Goal: Task Accomplishment & Management: Manage account settings

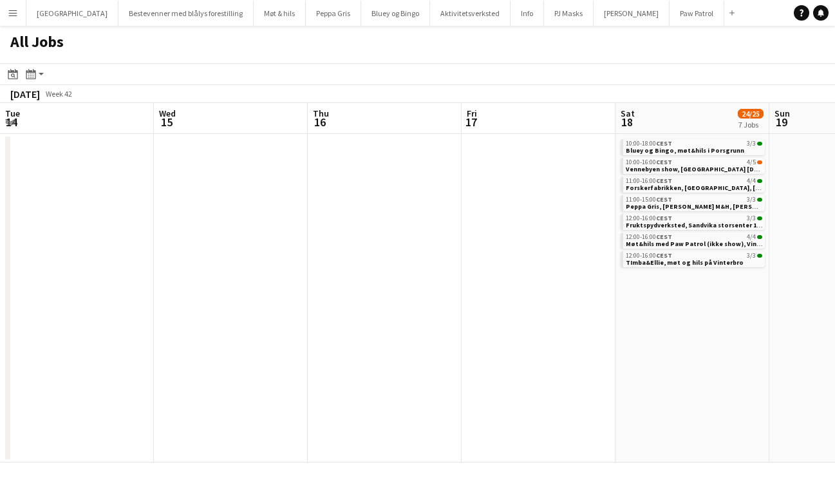
click at [21, 15] on button "Menu" at bounding box center [13, 13] width 26 height 26
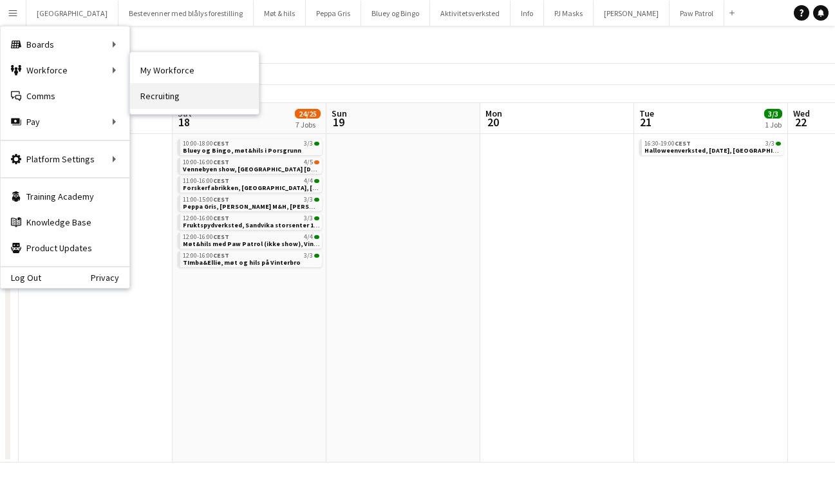
click at [158, 98] on link "Recruiting" at bounding box center [194, 96] width 129 height 26
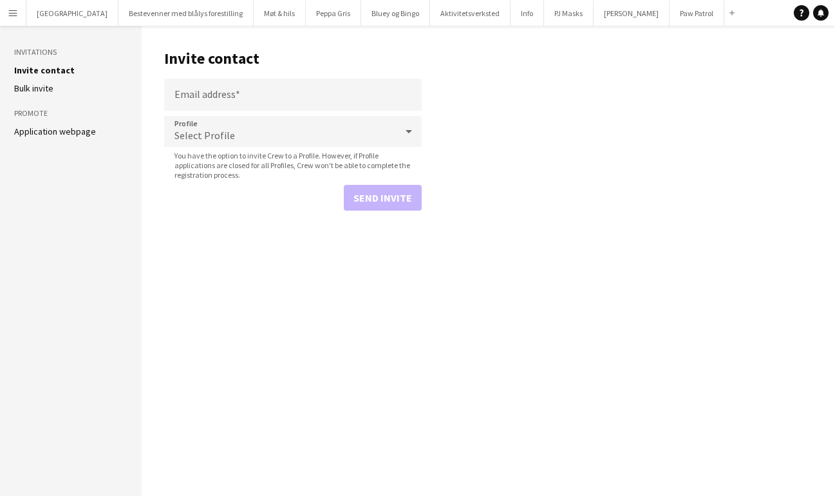
click at [11, 16] on app-icon "Menu" at bounding box center [13, 13] width 10 height 10
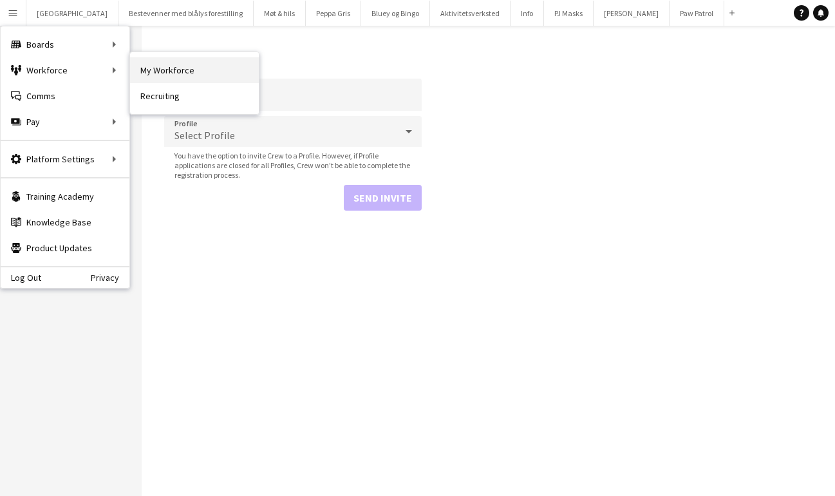
click at [145, 66] on link "My Workforce" at bounding box center [194, 70] width 129 height 26
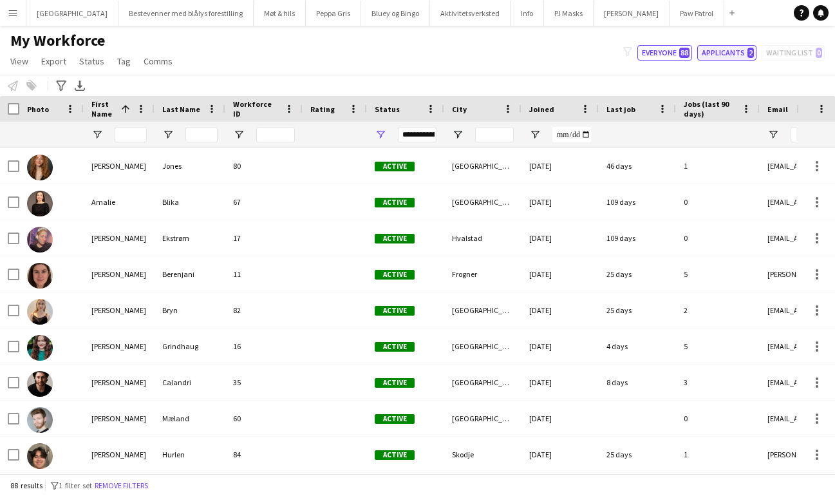
click at [725, 53] on button "Applicants 2" at bounding box center [726, 52] width 59 height 15
type input "**********"
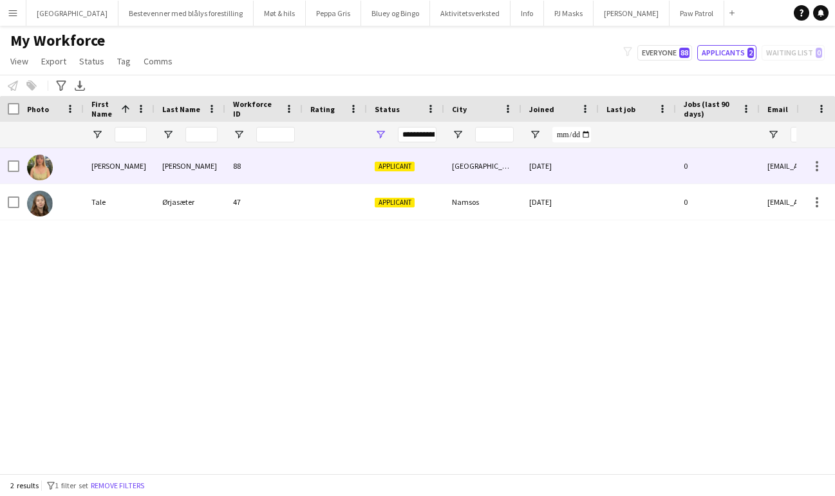
click at [196, 165] on div "[PERSON_NAME]" at bounding box center [189, 165] width 71 height 35
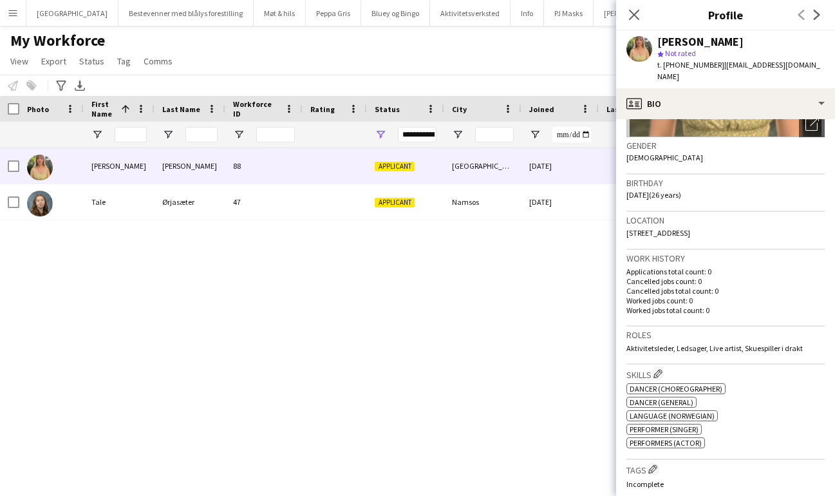
scroll to position [488, 0]
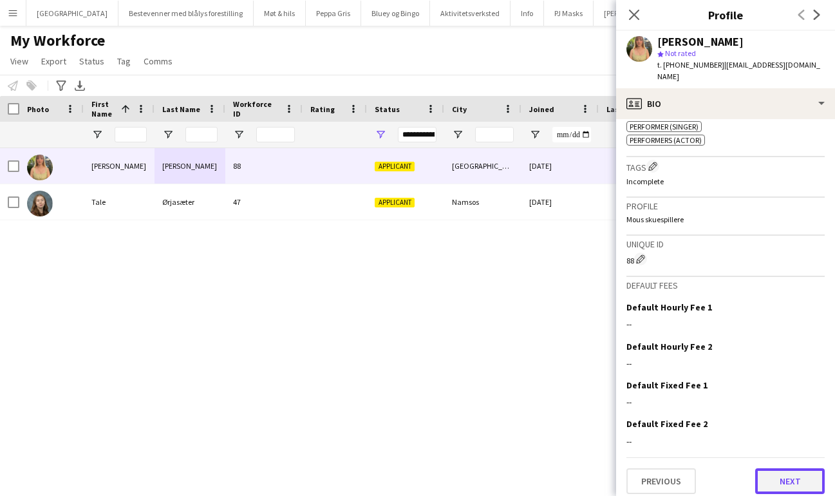
click at [783, 469] on button "Next" at bounding box center [790, 481] width 70 height 26
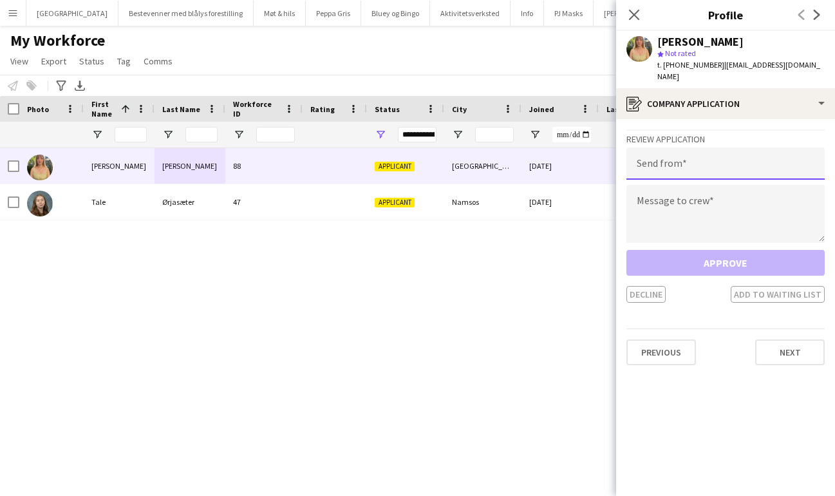
click at [711, 154] on input "email" at bounding box center [725, 163] width 198 height 32
type input "**********"
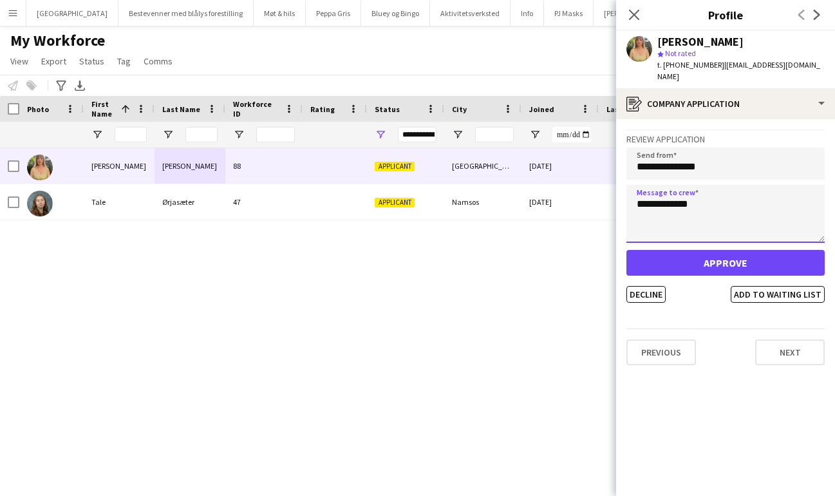
type textarea "**********"
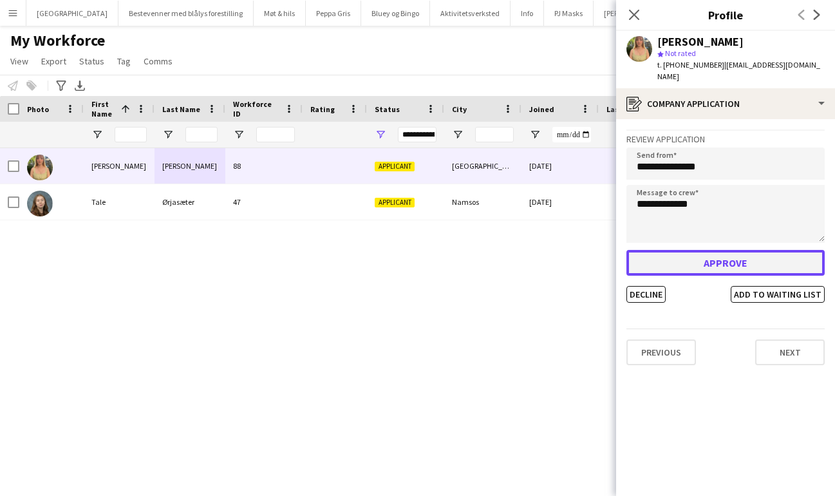
click at [702, 257] on button "Approve" at bounding box center [725, 263] width 198 height 26
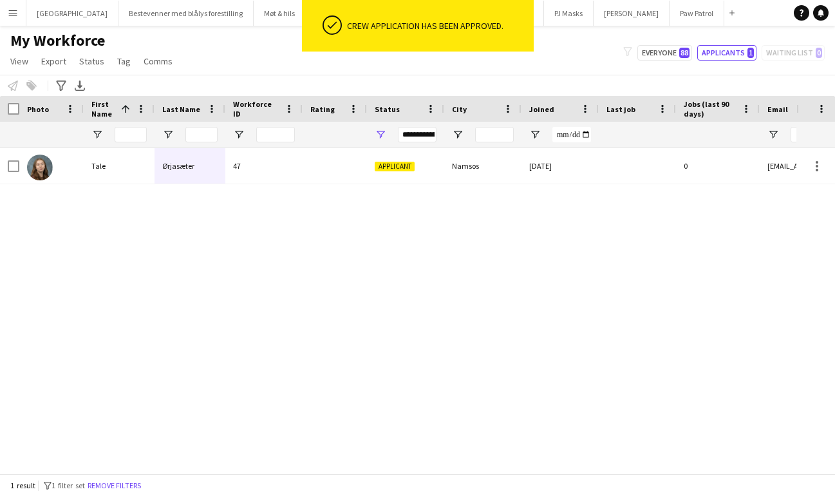
click at [16, 17] on app-icon "Menu" at bounding box center [13, 13] width 10 height 10
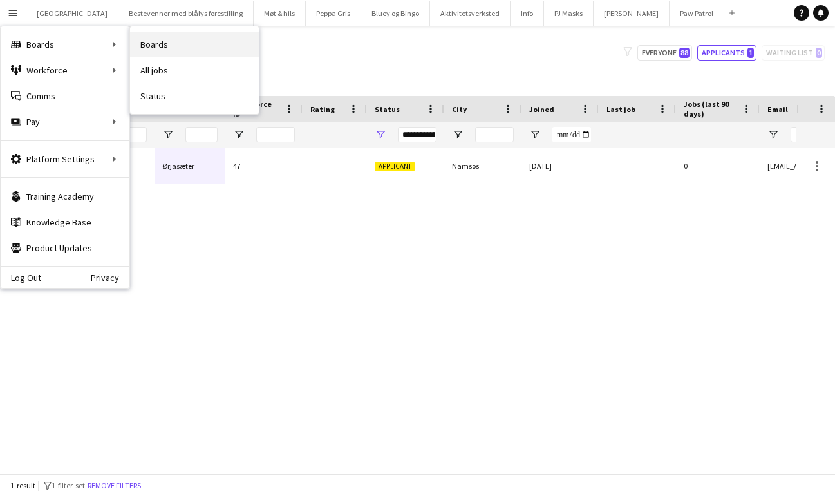
click at [149, 41] on link "Boards" at bounding box center [194, 45] width 129 height 26
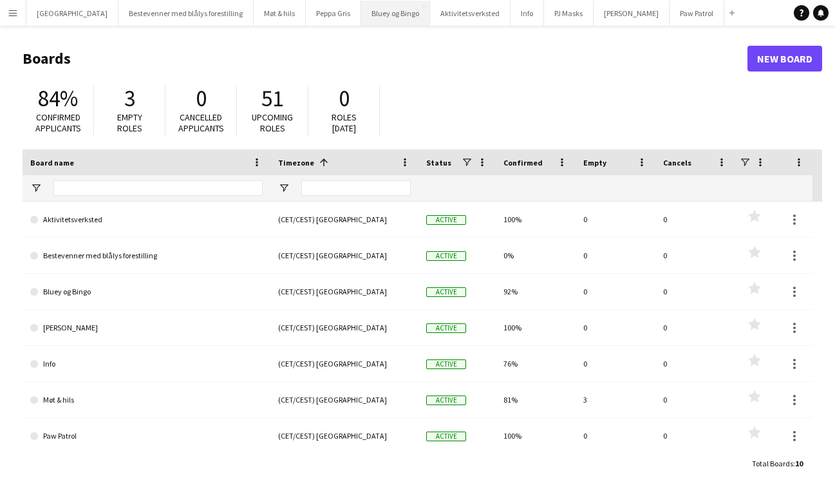
click at [361, 19] on button "Bluey og Bingo Close" at bounding box center [395, 13] width 69 height 25
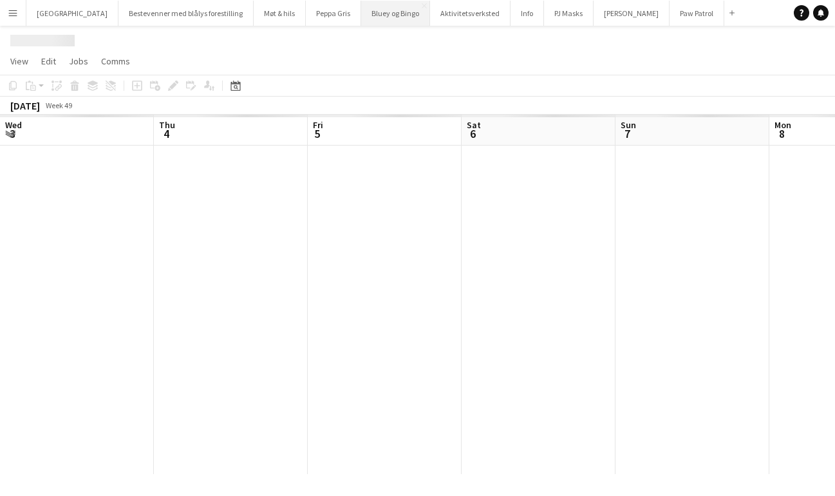
scroll to position [0, 443]
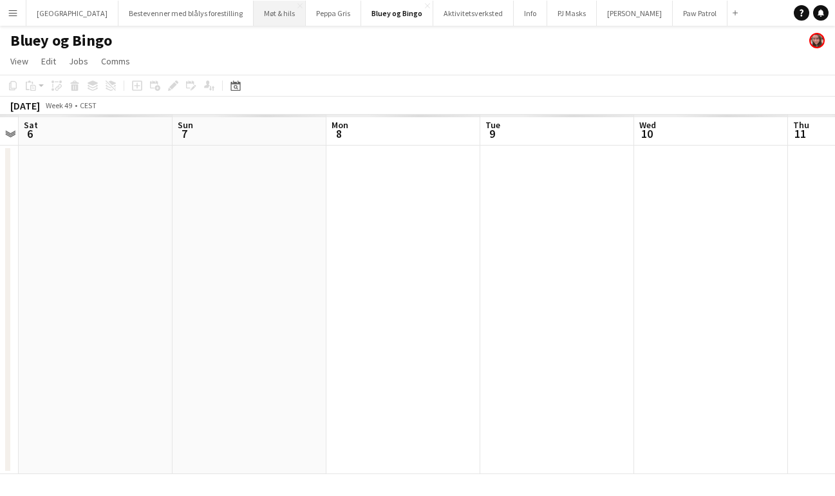
click at [255, 12] on button "Møt & hils Close" at bounding box center [280, 13] width 52 height 25
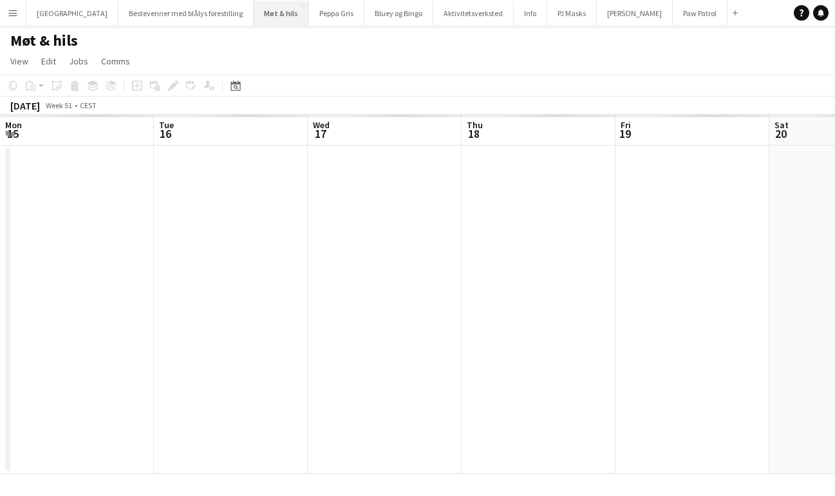
scroll to position [0, 455]
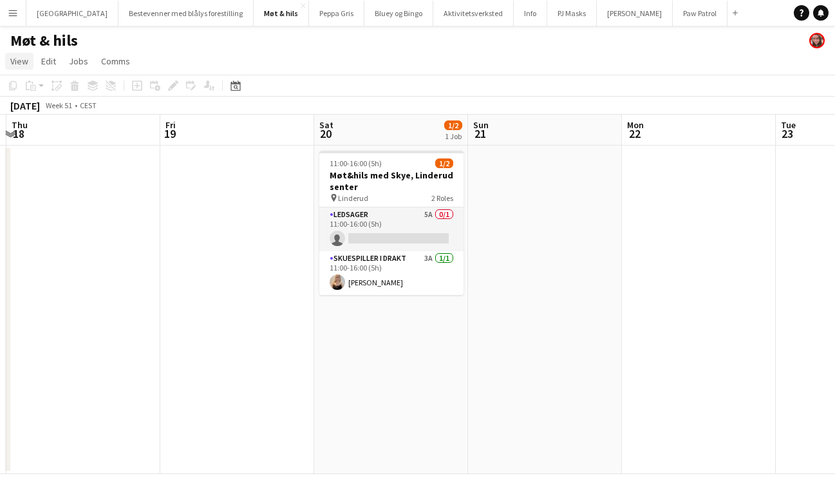
click at [21, 65] on span "View" at bounding box center [19, 61] width 18 height 12
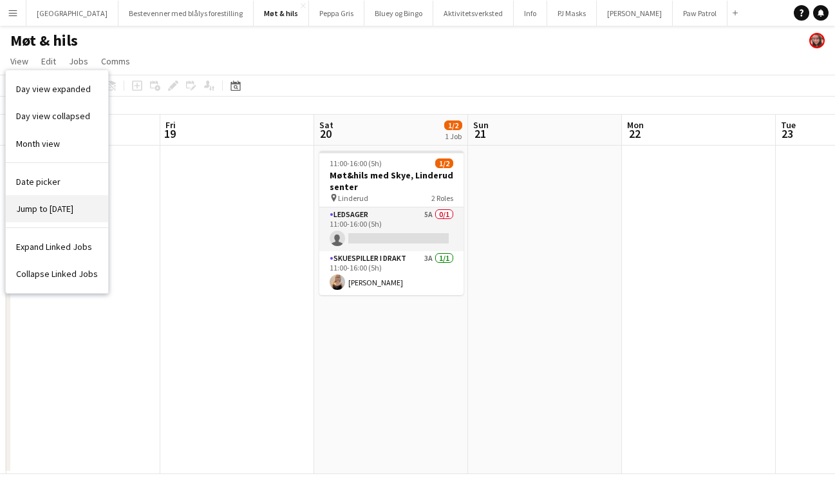
click at [41, 204] on span "Jump to [DATE]" at bounding box center [44, 209] width 57 height 12
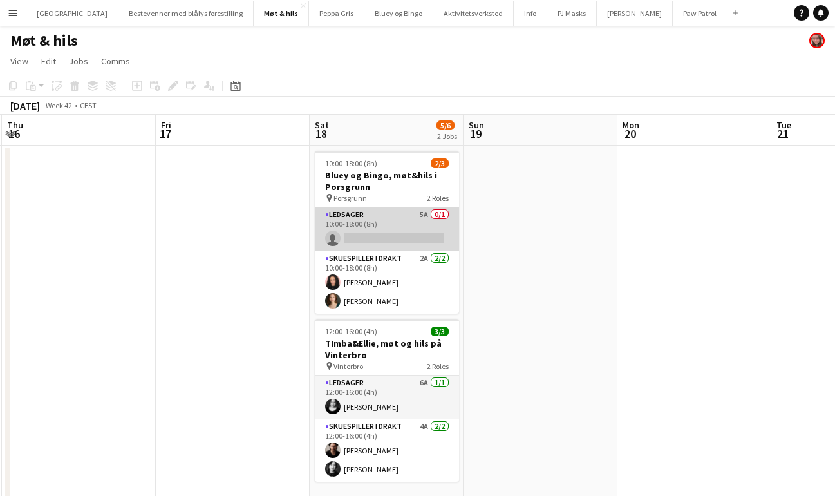
scroll to position [14, 0]
